Goal: Entertainment & Leisure: Consume media (video, audio)

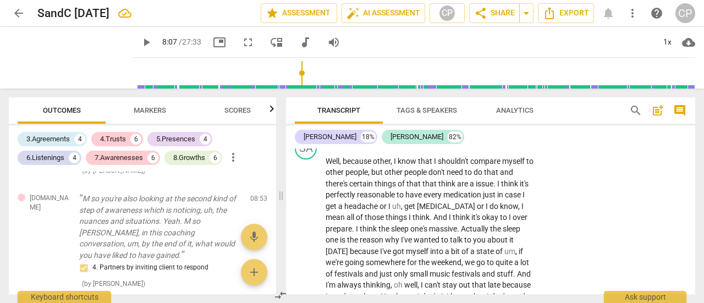
scroll to position [1405, 0]
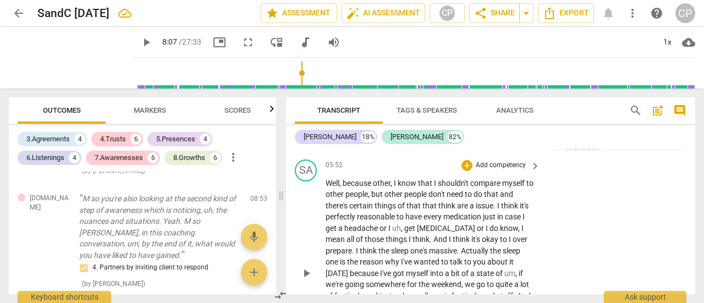
click at [329, 187] on span "Well" at bounding box center [332, 183] width 14 height 9
click at [328, 187] on span "Well" at bounding box center [332, 183] width 14 height 9
click at [291, 74] on input "range" at bounding box center [415, 73] width 559 height 35
click at [280, 74] on input "range" at bounding box center [415, 73] width 559 height 35
click at [278, 74] on input "range" at bounding box center [415, 73] width 559 height 35
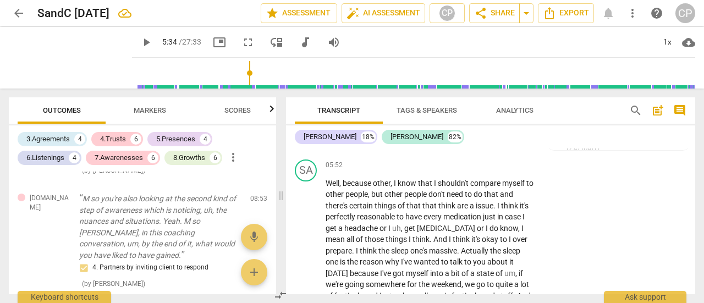
click at [264, 78] on input "range" at bounding box center [415, 73] width 559 height 35
click at [267, 81] on input "range" at bounding box center [415, 73] width 559 height 35
click at [269, 79] on input "range" at bounding box center [415, 73] width 559 height 35
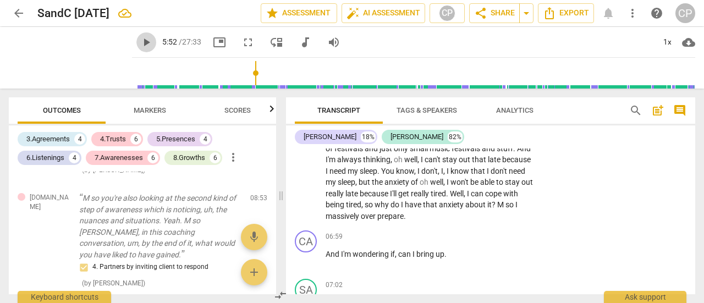
click at [153, 41] on span "play_arrow" at bounding box center [146, 42] width 13 height 13
click at [158, 78] on input "range" at bounding box center [415, 73] width 559 height 35
click at [153, 41] on span "play_arrow" at bounding box center [146, 42] width 13 height 13
click at [153, 38] on span "pause" at bounding box center [146, 42] width 13 height 13
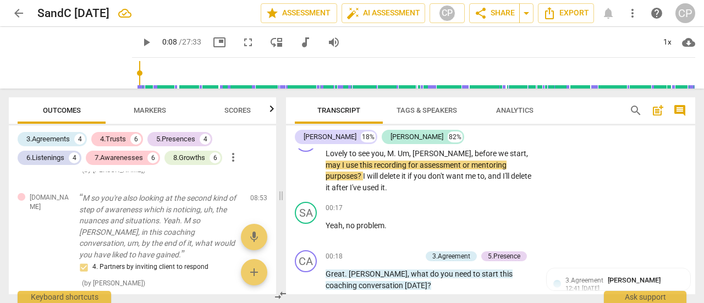
click at [157, 70] on input "range" at bounding box center [415, 73] width 559 height 35
click at [153, 38] on span "play_arrow" at bounding box center [146, 42] width 13 height 13
click at [153, 41] on span "pause" at bounding box center [146, 42] width 13 height 13
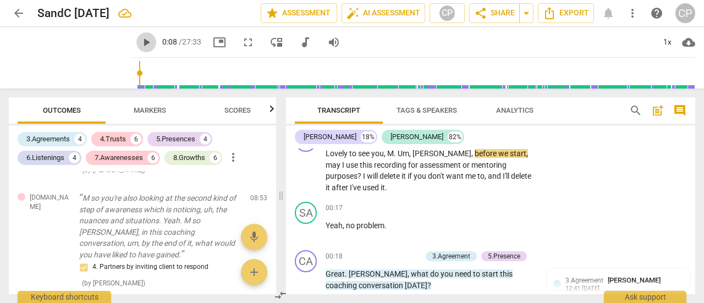
click at [153, 42] on span "play_arrow" at bounding box center [146, 42] width 13 height 13
click at [157, 73] on input "range" at bounding box center [415, 73] width 559 height 35
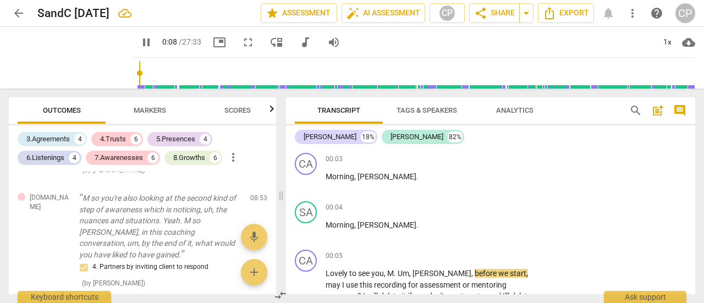
click at [159, 74] on input "range" at bounding box center [415, 73] width 559 height 35
click at [79, 52] on span "pause" at bounding box center [70, 57] width 29 height 29
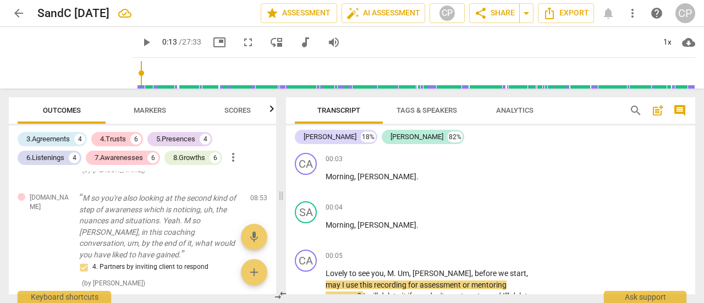
click at [153, 37] on span "play_arrow" at bounding box center [146, 42] width 13 height 13
click at [153, 37] on span "pause" at bounding box center [146, 42] width 13 height 13
click at [153, 37] on span "play_arrow" at bounding box center [146, 42] width 13 height 13
click at [132, 65] on div "pause" at bounding box center [70, 58] width 123 height 62
drag, startPoint x: 162, startPoint y: 37, endPoint x: 131, endPoint y: 53, distance: 34.4
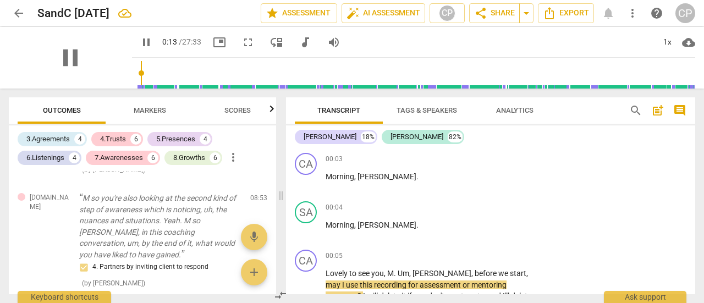
click at [131, 53] on div "pause" at bounding box center [70, 58] width 123 height 62
click at [153, 41] on span "pause" at bounding box center [146, 42] width 13 height 13
click at [153, 41] on span "play_arrow" at bounding box center [146, 42] width 13 height 13
type input "56"
click at [173, 68] on input "range" at bounding box center [415, 73] width 559 height 35
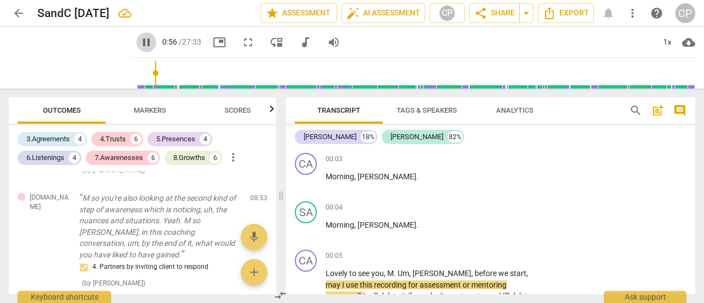
click at [156, 35] on button "pause" at bounding box center [146, 42] width 20 height 20
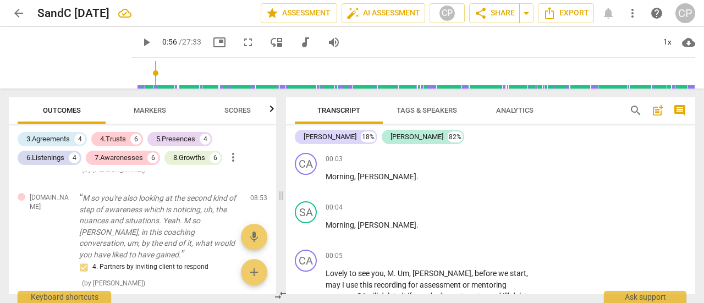
scroll to position [384, 0]
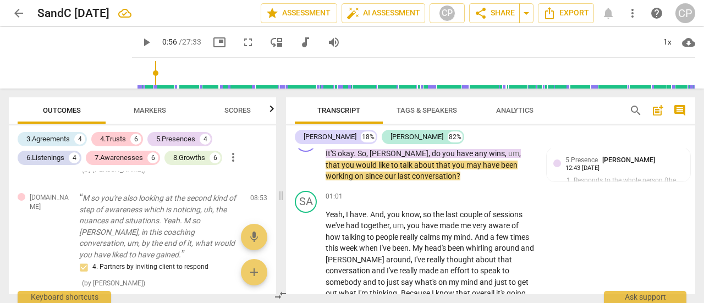
click at [156, 35] on button "play_arrow" at bounding box center [146, 42] width 20 height 20
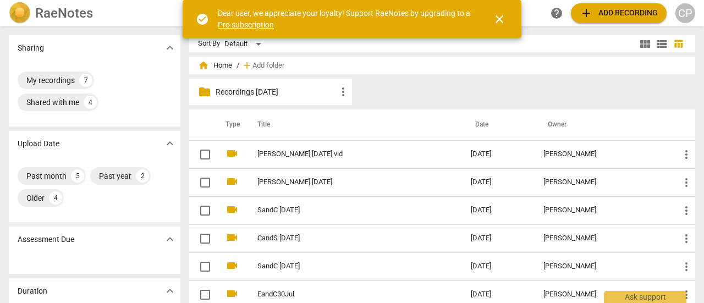
click at [203, 65] on span "home" at bounding box center [203, 65] width 11 height 11
click at [222, 65] on span "home Home" at bounding box center [215, 65] width 34 height 11
click at [502, 18] on span "close" at bounding box center [499, 19] width 13 height 13
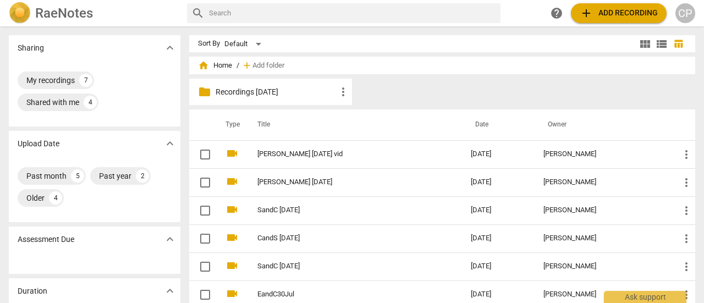
click at [201, 67] on span "home" at bounding box center [203, 65] width 11 height 11
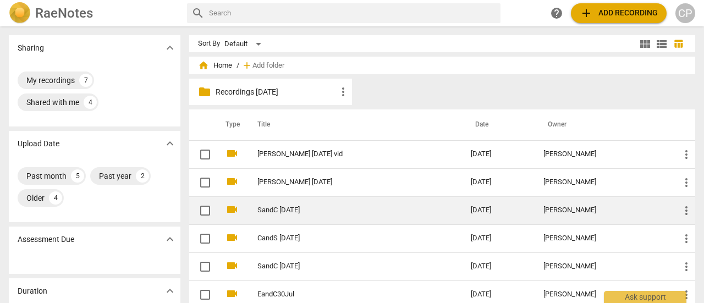
click at [289, 214] on td "SandC [DATE]" at bounding box center [353, 210] width 218 height 28
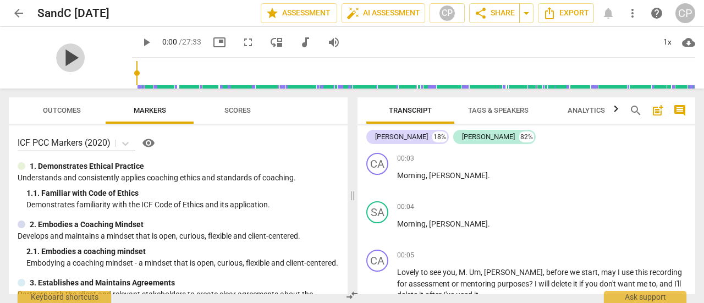
click at [82, 60] on span "play_arrow" at bounding box center [70, 57] width 29 height 29
click at [82, 60] on span "pause" at bounding box center [70, 57] width 29 height 29
click at [153, 39] on span "play_arrow" at bounding box center [146, 42] width 13 height 13
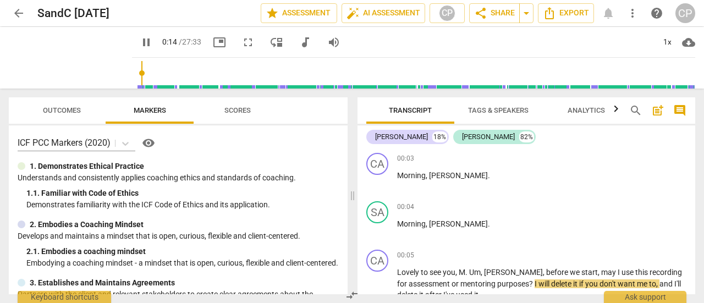
click at [153, 38] on span "pause" at bounding box center [146, 42] width 13 height 13
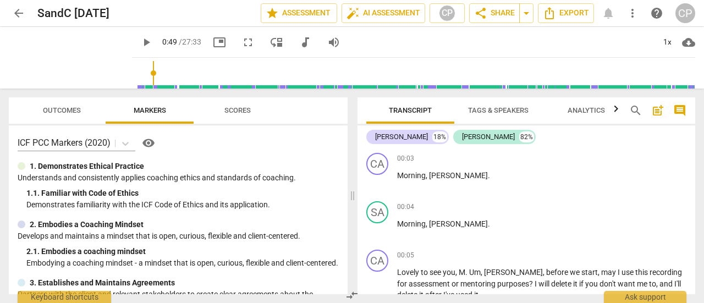
scroll to position [298, 0]
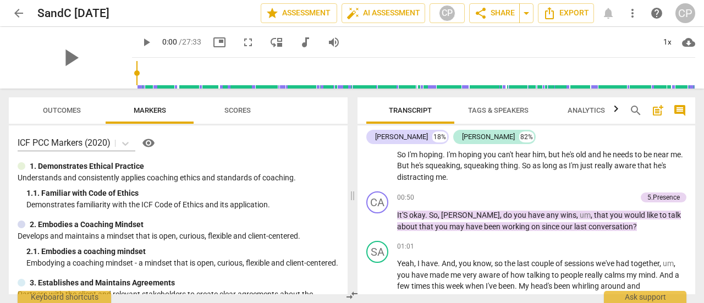
drag, startPoint x: 158, startPoint y: 69, endPoint x: 146, endPoint y: 69, distance: 11.6
click at [146, 69] on input "range" at bounding box center [415, 73] width 559 height 35
click at [155, 70] on input "range" at bounding box center [415, 73] width 559 height 35
click at [154, 58] on input "range" at bounding box center [415, 73] width 559 height 35
drag, startPoint x: 164, startPoint y: 41, endPoint x: 160, endPoint y: 58, distance: 17.5
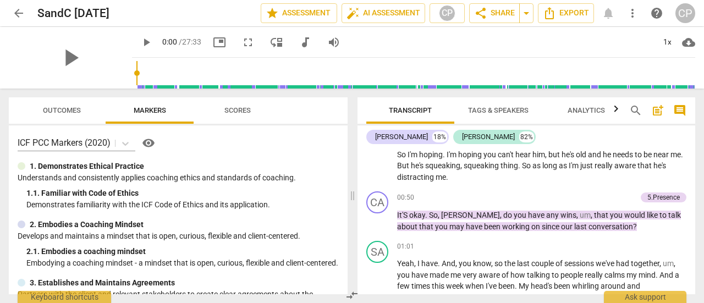
click at [160, 58] on div "play_arrow 0:00 / 27:33 picture_in_picture fullscreen move_down audiotrack volu…" at bounding box center [413, 58] width 563 height 62
click at [666, 40] on div "1x" at bounding box center [666, 43] width 21 height 18
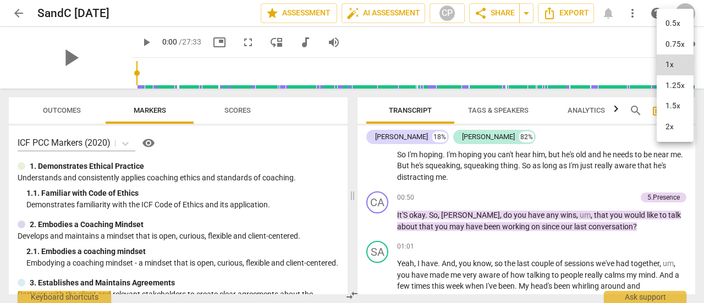
click at [671, 104] on li "1.5x" at bounding box center [674, 106] width 37 height 21
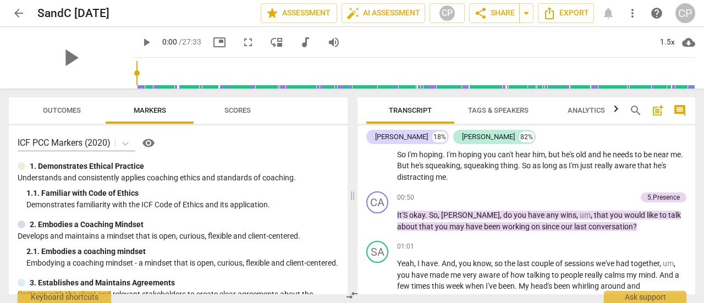
click at [153, 39] on span "play_arrow" at bounding box center [146, 42] width 13 height 13
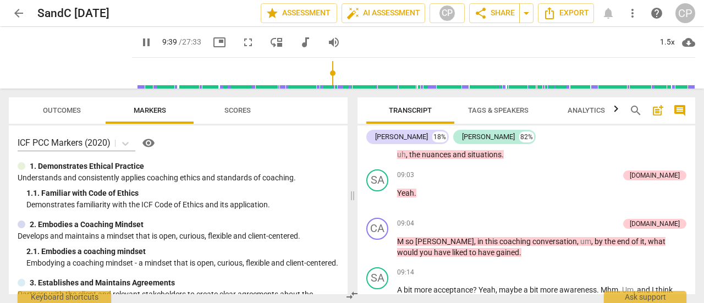
scroll to position [1966, 0]
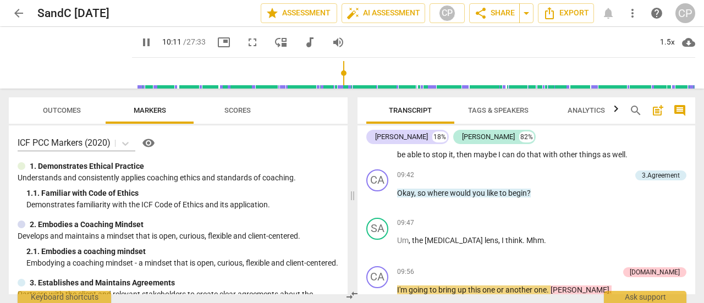
click at [153, 39] on span "pause" at bounding box center [146, 42] width 13 height 13
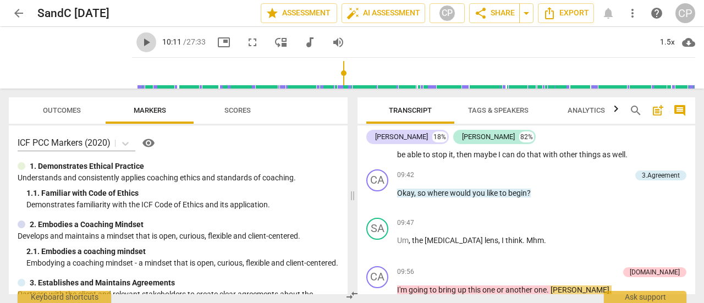
click at [153, 39] on span "play_arrow" at bounding box center [146, 42] width 13 height 13
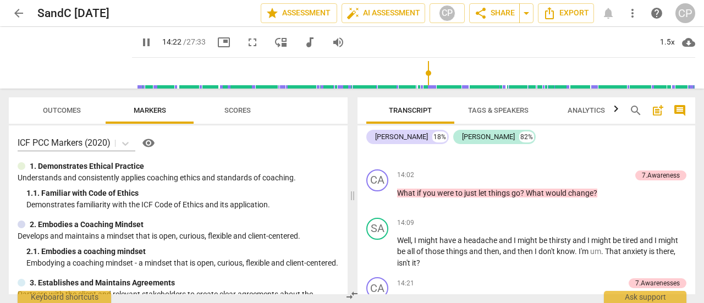
scroll to position [3123, 0]
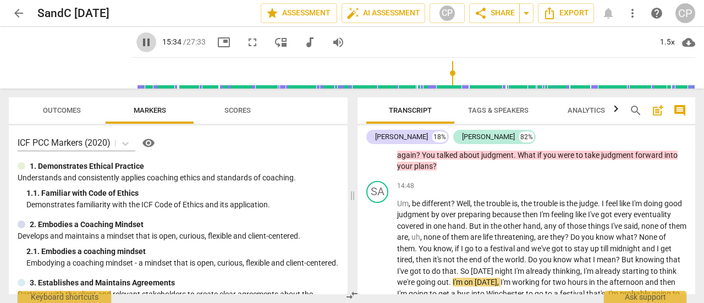
click at [153, 43] on span "pause" at bounding box center [146, 42] width 13 height 13
drag, startPoint x: 163, startPoint y: 43, endPoint x: 157, endPoint y: 41, distance: 5.7
click at [156, 41] on span "play_arrow" at bounding box center [146, 42] width 20 height 13
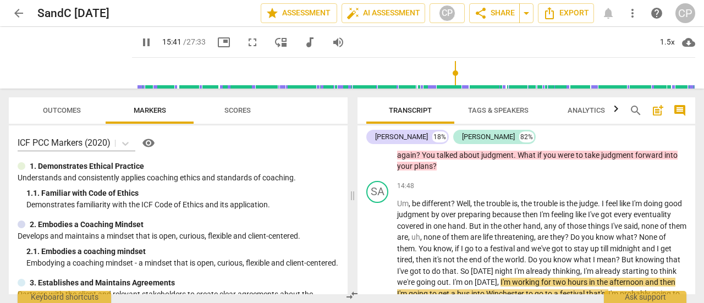
type input "942"
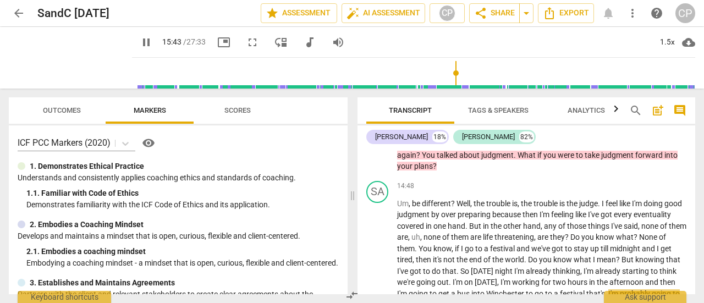
scroll to position [3284, 0]
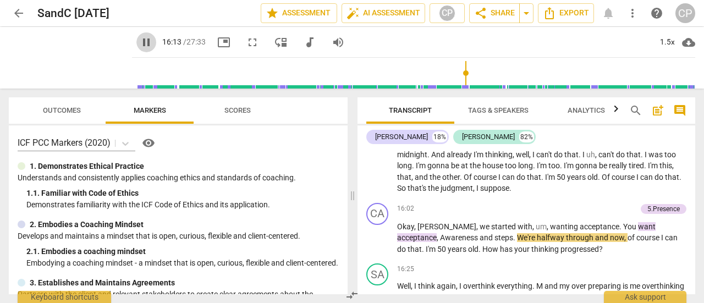
click at [153, 37] on span "pause" at bounding box center [146, 42] width 13 height 13
click at [153, 37] on span "play_arrow" at bounding box center [146, 42] width 13 height 13
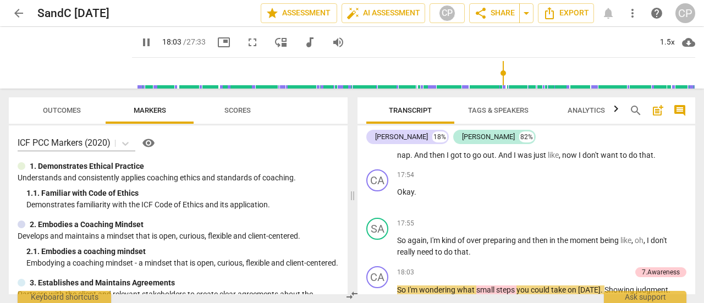
scroll to position [3742, 0]
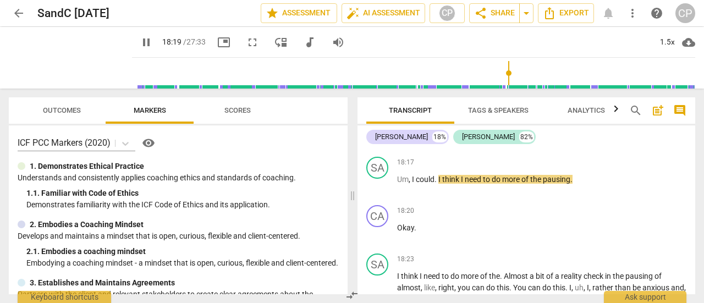
click at [153, 37] on span "pause" at bounding box center [146, 42] width 13 height 13
click at [153, 37] on span "play_arrow" at bounding box center [146, 42] width 13 height 13
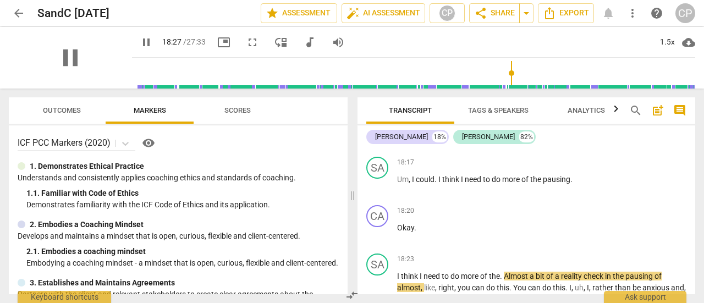
drag, startPoint x: 0, startPoint y: 82, endPoint x: 13, endPoint y: 85, distance: 13.4
click at [13, 85] on div "pause pause 18:27 / 27:33 picture_in_picture fullscreen move_down audiotrack vo…" at bounding box center [352, 58] width 704 height 62
click at [153, 38] on span "pause" at bounding box center [146, 42] width 13 height 13
type input "1111"
